Goal: Task Accomplishment & Management: Manage account settings

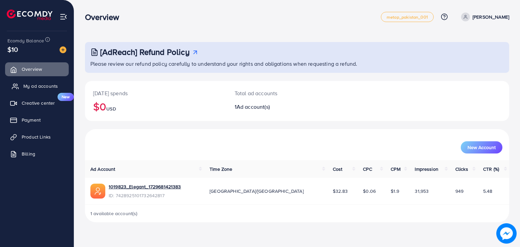
click at [35, 87] on span "My ad accounts" at bounding box center [40, 86] width 35 height 7
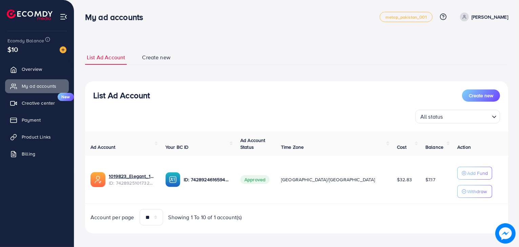
drag, startPoint x: 366, startPoint y: 181, endPoint x: 390, endPoint y: 186, distance: 23.9
click at [391, 186] on td "$32.83" at bounding box center [405, 180] width 28 height 48
click at [393, 192] on td "$32.83" at bounding box center [405, 180] width 28 height 48
click at [347, 120] on div "All status Loading..." at bounding box center [296, 117] width 407 height 14
click at [154, 175] on link "1019823_Elegant_1729681421383" at bounding box center [132, 176] width 46 height 7
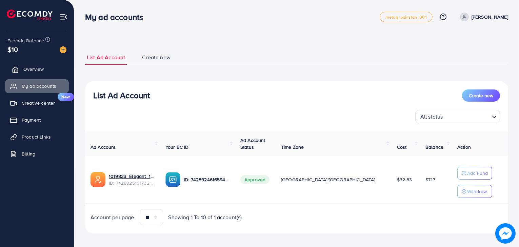
click at [44, 68] on link "Overview" at bounding box center [37, 69] width 64 height 14
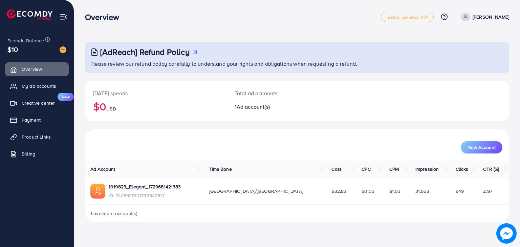
click at [30, 50] on div "$10" at bounding box center [36, 49] width 59 height 10
click at [36, 86] on span "My ad accounts" at bounding box center [40, 86] width 35 height 7
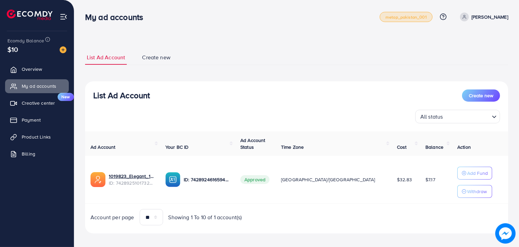
click at [398, 21] on link "metap_pakistan_001" at bounding box center [405, 17] width 53 height 10
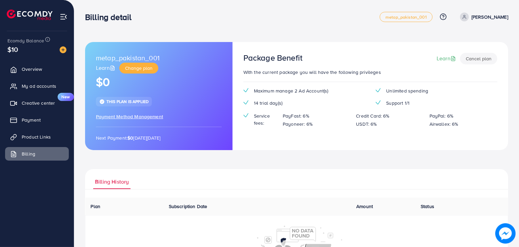
click at [407, 37] on div "metap_pakistan_001 Learn Change plan $0 This plan is applied Payment Method Man…" at bounding box center [296, 156] width 445 height 312
click at [243, 37] on div "metap_pakistan_001 Learn Change plan $0 This plan is applied Payment Method Man…" at bounding box center [296, 156] width 445 height 312
click at [23, 88] on span "My ad accounts" at bounding box center [40, 86] width 35 height 7
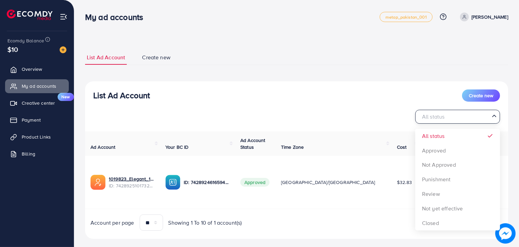
click at [491, 122] on div "All status Loading..." at bounding box center [457, 117] width 85 height 14
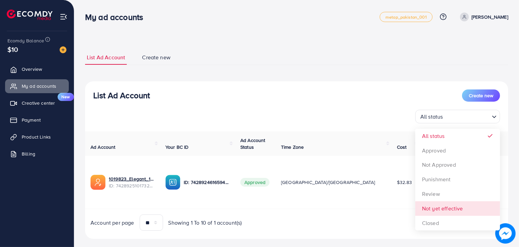
click at [367, 231] on div "List Ad Account Create new All status Loading... All status Approved Not Approv…" at bounding box center [296, 160] width 423 height 158
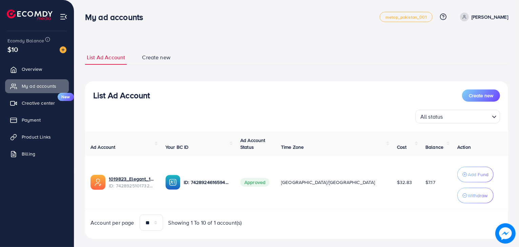
click at [155, 57] on span "Create new" at bounding box center [156, 58] width 28 height 8
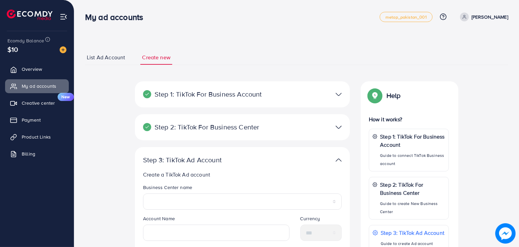
click at [113, 59] on span "List Ad Account" at bounding box center [106, 58] width 38 height 8
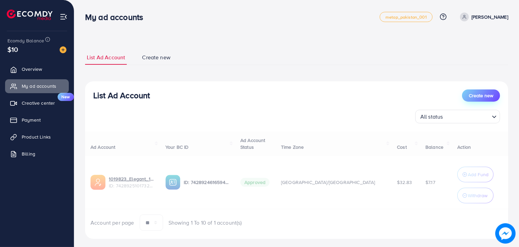
click at [475, 96] on span "Create new" at bounding box center [481, 95] width 24 height 7
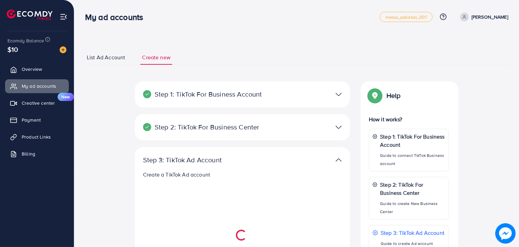
select select
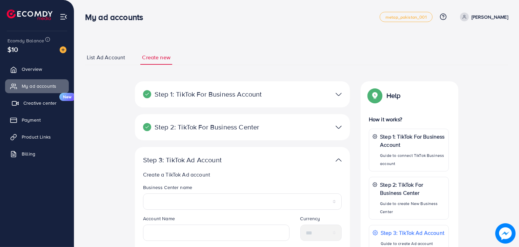
click at [38, 104] on span "Creative center" at bounding box center [39, 103] width 33 height 7
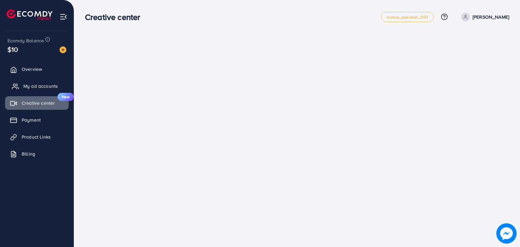
click at [35, 84] on span "My ad accounts" at bounding box center [40, 86] width 35 height 7
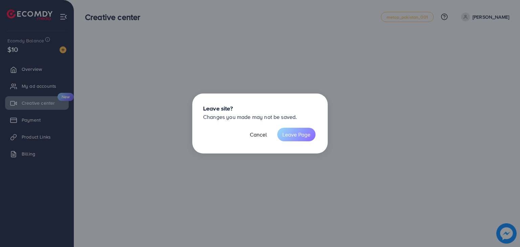
click at [292, 137] on button "Leave Page" at bounding box center [296, 135] width 38 height 14
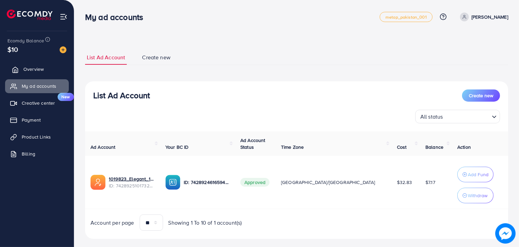
click at [30, 74] on link "Overview" at bounding box center [37, 69] width 64 height 14
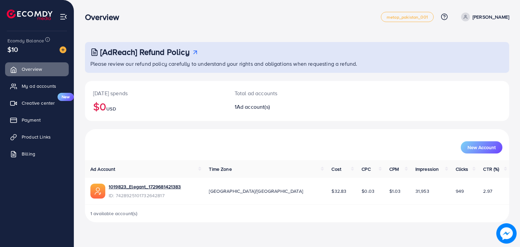
click at [483, 20] on p "[PERSON_NAME]" at bounding box center [491, 17] width 37 height 8
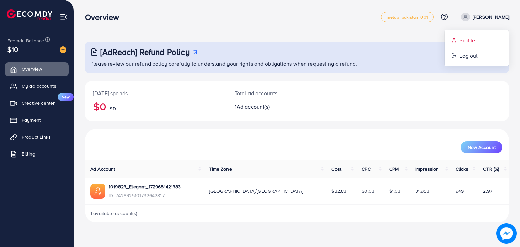
click at [471, 43] on span "Profile" at bounding box center [468, 40] width 16 height 8
select select "********"
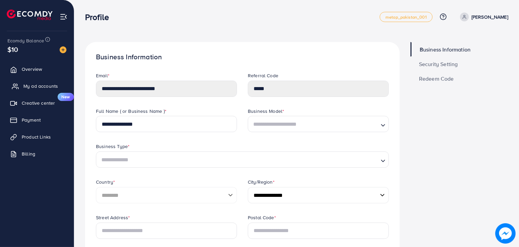
click at [29, 89] on span "My ad accounts" at bounding box center [40, 86] width 35 height 7
